Goal: Task Accomplishment & Management: Use online tool/utility

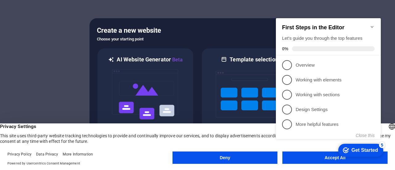
click at [320, 157] on div "checkmark Get Started 5 First Steps in the Editor Let's guide you through the t…" at bounding box center [330, 85] width 112 height 150
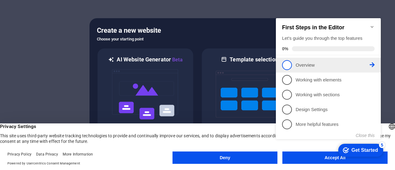
click at [298, 66] on p "Overview - incomplete" at bounding box center [333, 65] width 74 height 6
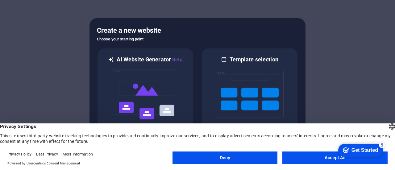
click at [323, 160] on button "Accept All" at bounding box center [334, 158] width 105 height 12
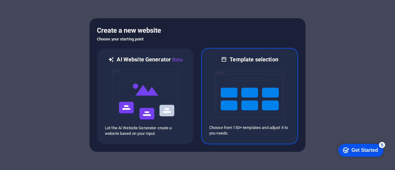
click at [232, 102] on img at bounding box center [250, 94] width 68 height 62
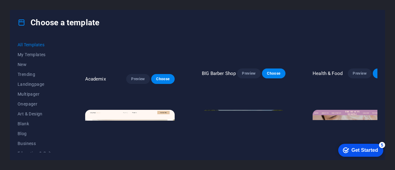
scroll to position [494, 0]
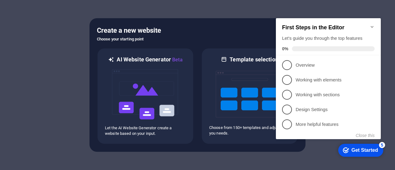
click at [373, 25] on icon "Minimize checklist" at bounding box center [372, 26] width 5 height 5
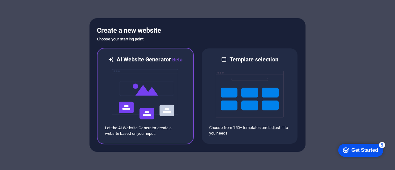
click at [151, 102] on img at bounding box center [145, 95] width 68 height 62
click at [140, 97] on img at bounding box center [145, 95] width 68 height 62
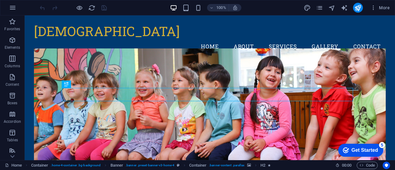
click at [361, 150] on div "Get Started" at bounding box center [365, 151] width 27 height 6
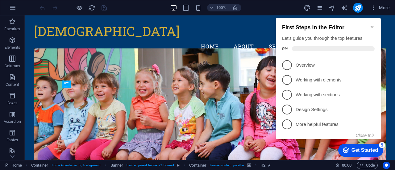
click at [361, 150] on div "Get Started" at bounding box center [365, 151] width 27 height 6
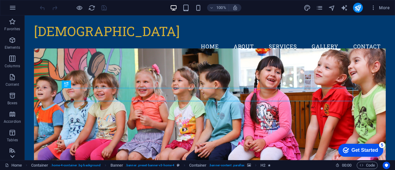
click at [11, 156] on icon at bounding box center [12, 156] width 4 height 3
